Goal: Information Seeking & Learning: Learn about a topic

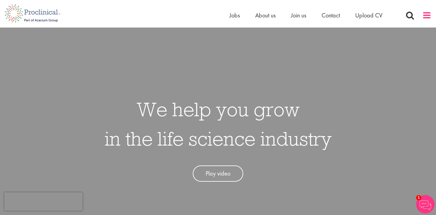
click at [425, 13] on span at bounding box center [426, 15] width 9 height 9
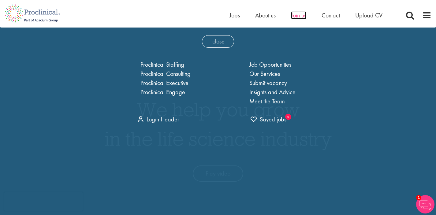
click at [300, 17] on span "Join us" at bounding box center [298, 15] width 15 height 8
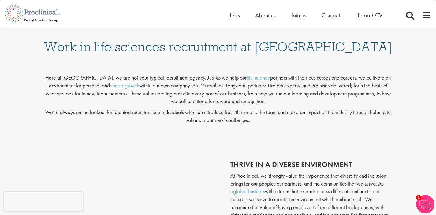
scroll to position [847, 0]
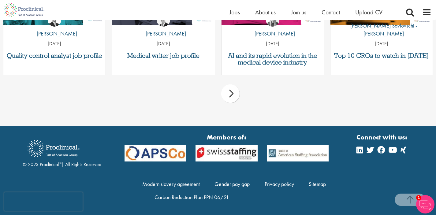
click at [240, 93] on div "prev next" at bounding box center [218, 94] width 436 height 27
click at [229, 92] on div "next" at bounding box center [230, 93] width 18 height 18
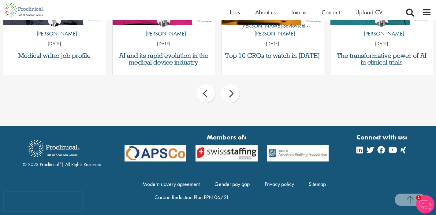
click at [229, 92] on div "next" at bounding box center [230, 93] width 18 height 18
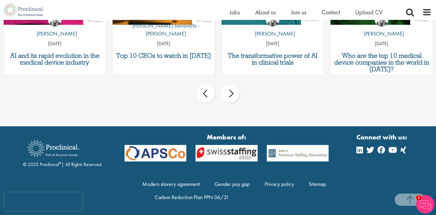
click at [229, 92] on div "next" at bounding box center [230, 93] width 18 height 18
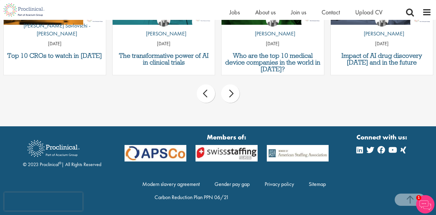
click at [229, 92] on div "next" at bounding box center [230, 93] width 18 height 18
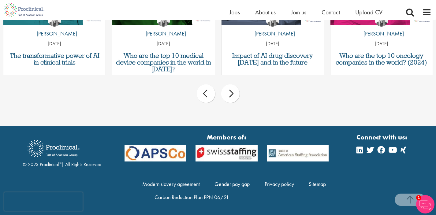
click at [229, 92] on div "next" at bounding box center [230, 93] width 18 height 18
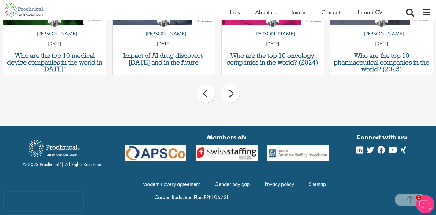
click at [229, 92] on div "next" at bounding box center [230, 93] width 18 height 18
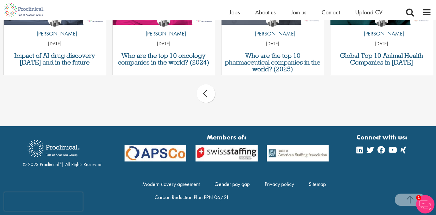
click at [229, 92] on div "prev next" at bounding box center [218, 94] width 436 height 27
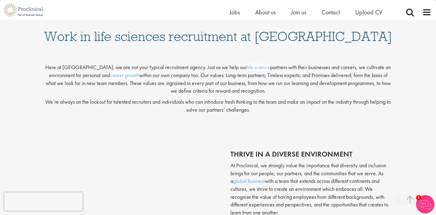
scroll to position [0, 0]
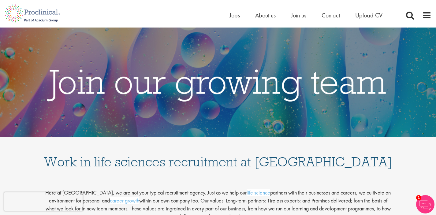
click at [235, 19] on li "Jobs" at bounding box center [234, 15] width 10 height 9
click at [235, 13] on span "Jobs" at bounding box center [234, 15] width 10 height 8
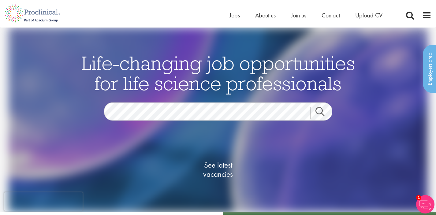
click at [325, 109] on link "Search" at bounding box center [324, 113] width 26 height 12
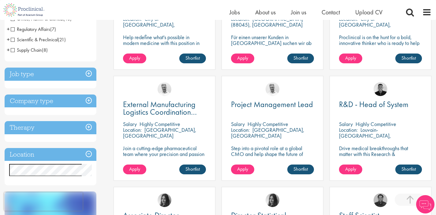
scroll to position [230, 0]
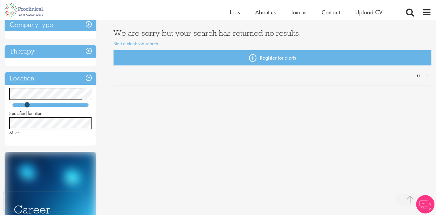
scroll to position [106, 0]
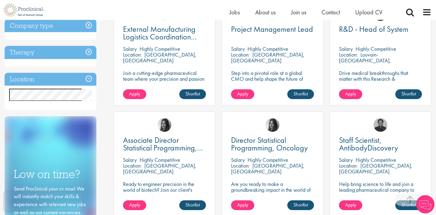
scroll to position [247, 0]
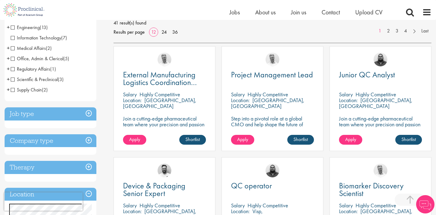
scroll to position [100, 0]
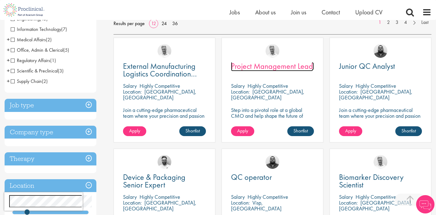
click at [280, 68] on span "Project Management Lead" at bounding box center [272, 66] width 82 height 10
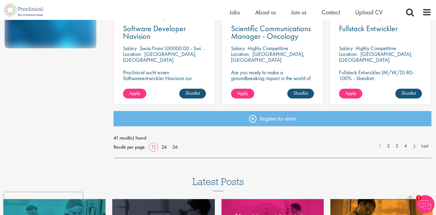
scroll to position [472, 0]
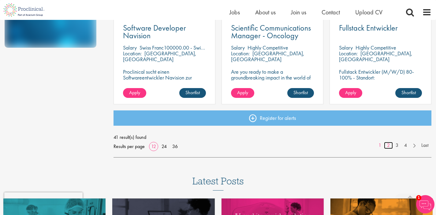
click at [388, 145] on link "2" at bounding box center [388, 145] width 9 height 7
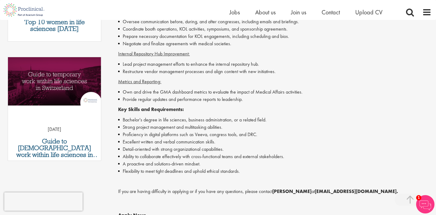
scroll to position [286, 0]
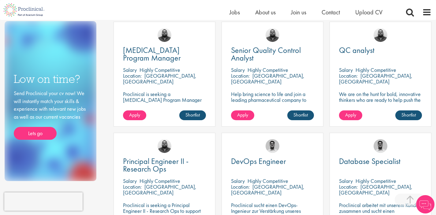
scroll to position [323, 0]
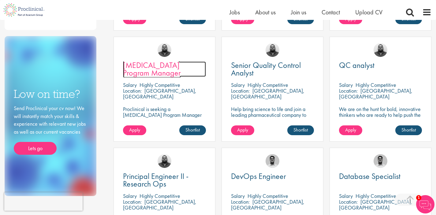
click at [180, 64] on span "[MEDICAL_DATA] Program Manager" at bounding box center [152, 69] width 58 height 18
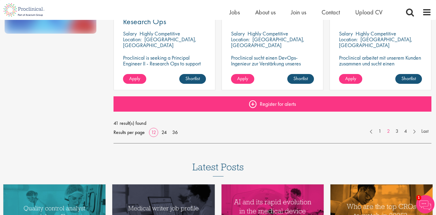
scroll to position [496, 0]
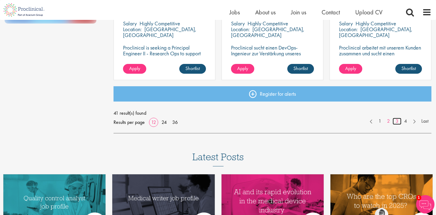
click at [397, 122] on link "3" at bounding box center [397, 121] width 9 height 7
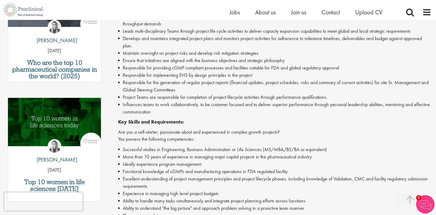
scroll to position [246, 0]
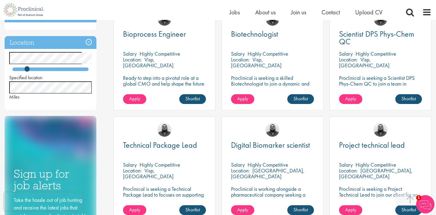
scroll to position [251, 0]
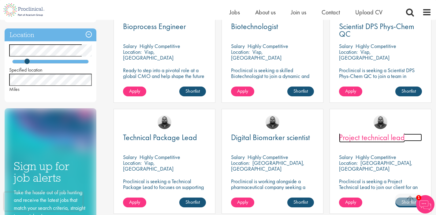
click at [380, 137] on span "Project technical lead" at bounding box center [372, 137] width 66 height 10
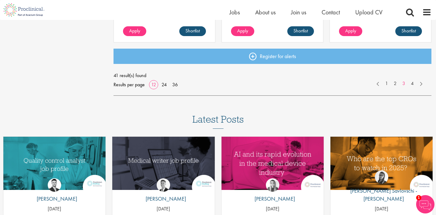
scroll to position [534, 0]
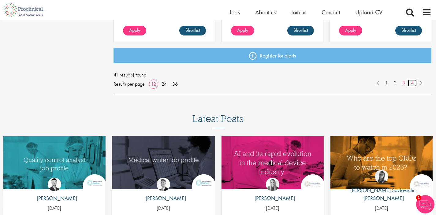
click at [412, 83] on link "4" at bounding box center [412, 83] width 9 height 7
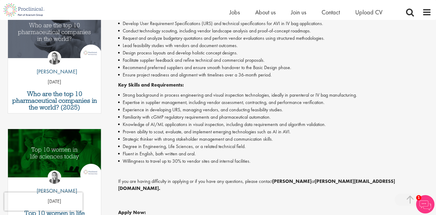
scroll to position [212, 0]
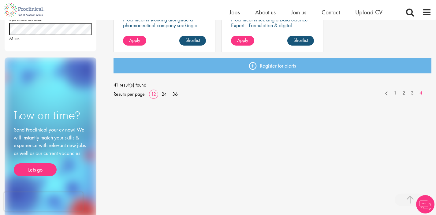
scroll to position [332, 0]
